Goal: Task Accomplishment & Management: Manage account settings

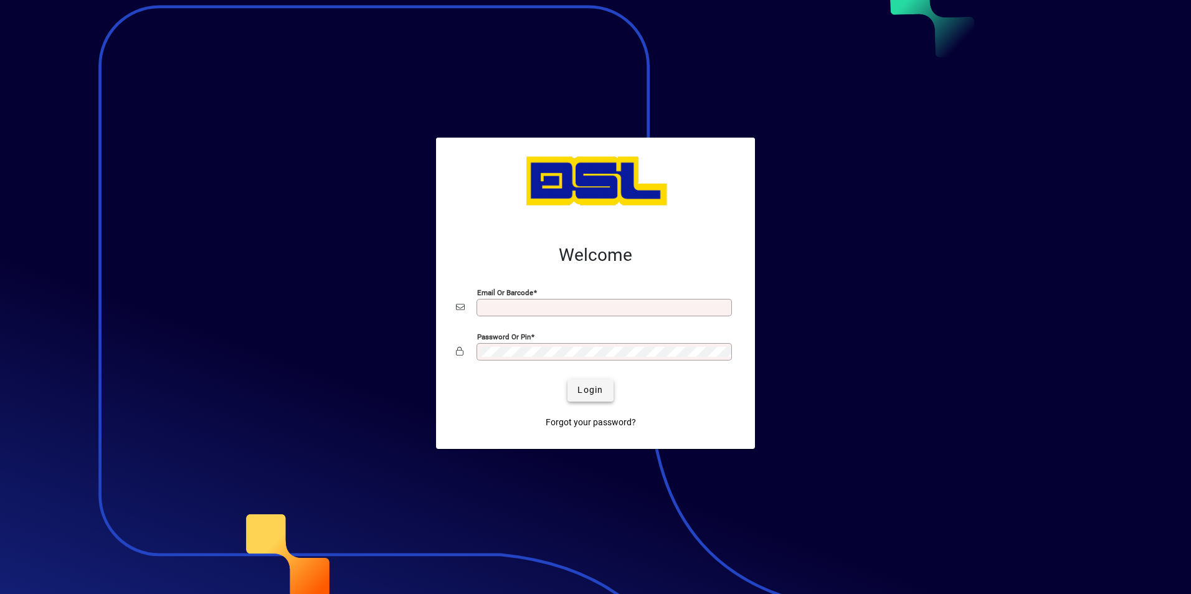
type input "**********"
click at [585, 376] on span "submit" at bounding box center [589, 391] width 45 height 30
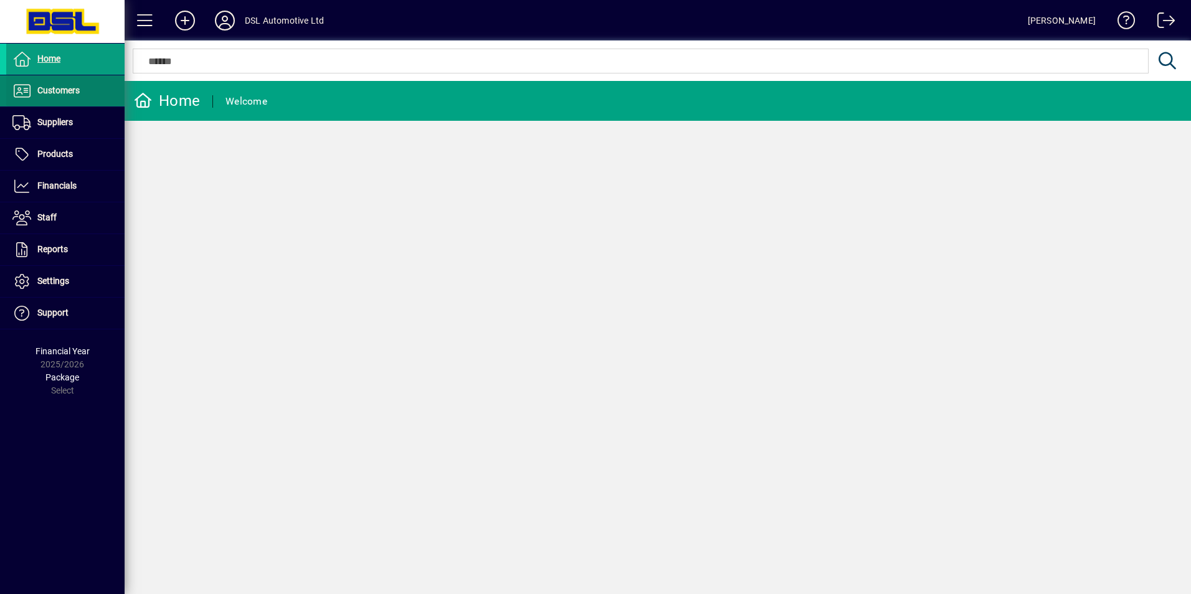
click at [59, 93] on span "Customers" at bounding box center [58, 90] width 42 height 10
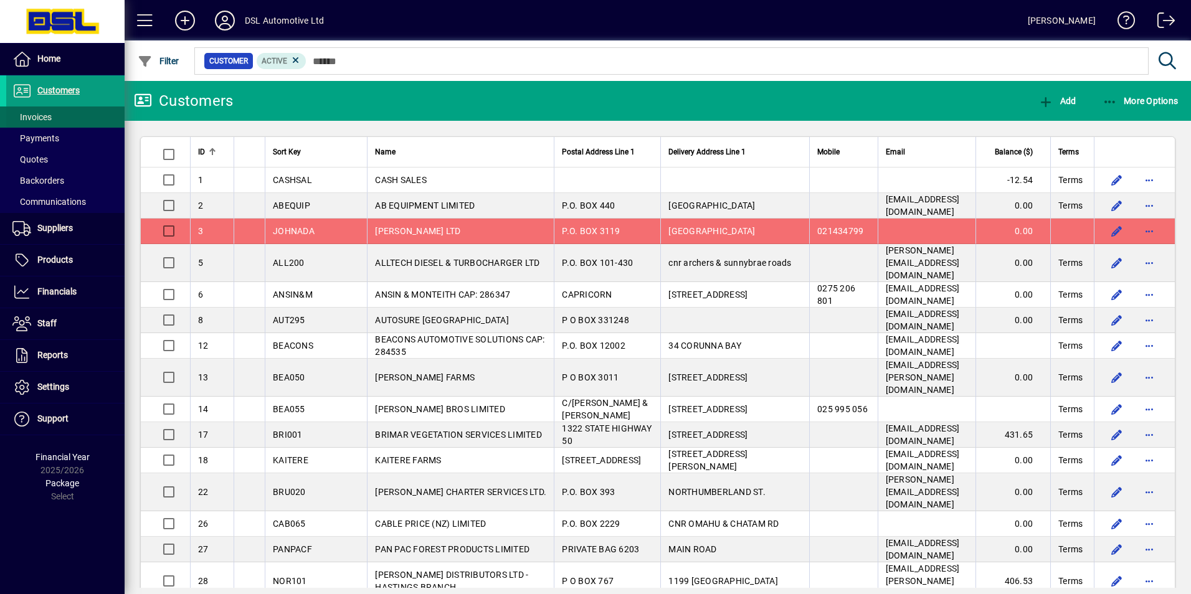
click at [59, 119] on span at bounding box center [65, 117] width 118 height 30
